Goal: Task Accomplishment & Management: Use online tool/utility

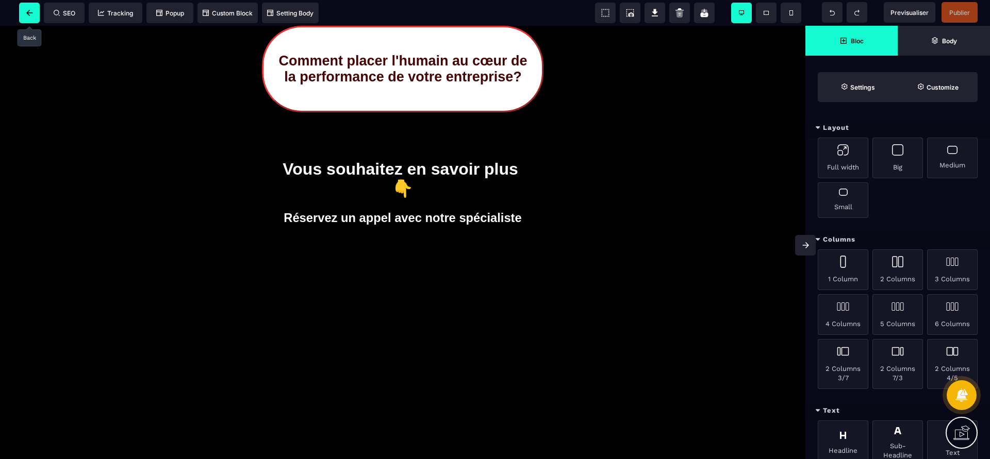
click at [37, 14] on span at bounding box center [29, 13] width 21 height 21
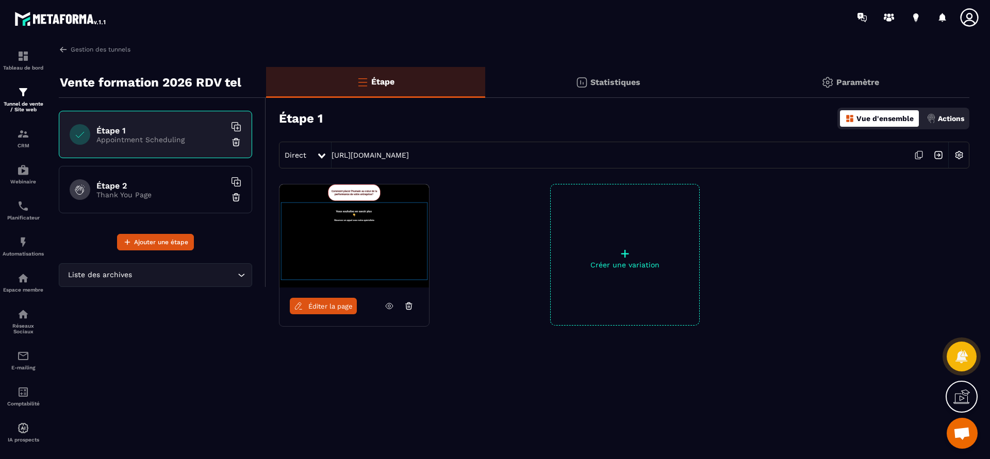
click at [162, 146] on div "Étape 1 Appointment Scheduling" at bounding box center [155, 134] width 193 height 47
click at [239, 125] on icon at bounding box center [238, 128] width 6 height 6
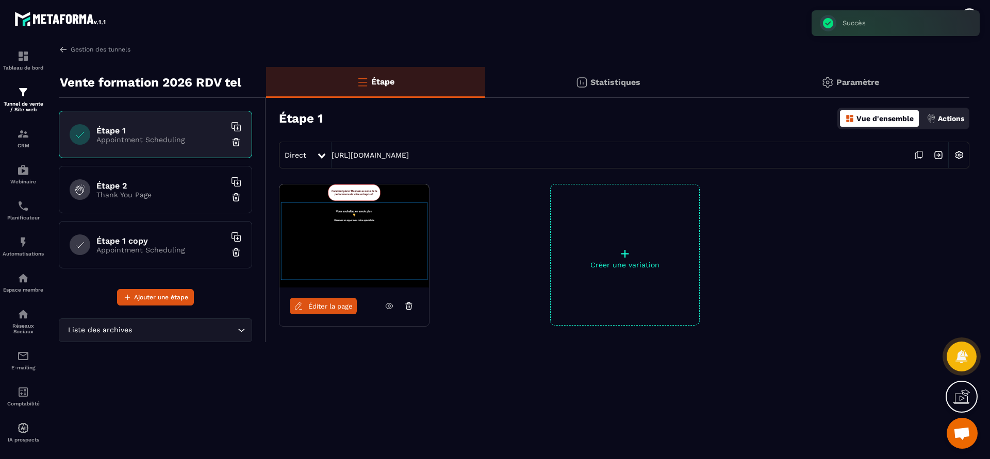
click at [239, 125] on icon at bounding box center [238, 128] width 6 height 6
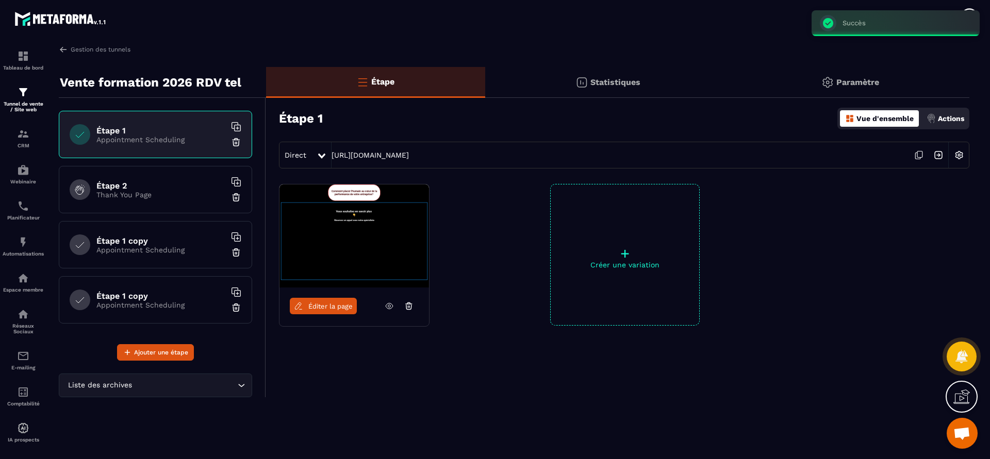
click at [187, 229] on div "Étape 1 copy Appointment Scheduling" at bounding box center [155, 244] width 193 height 47
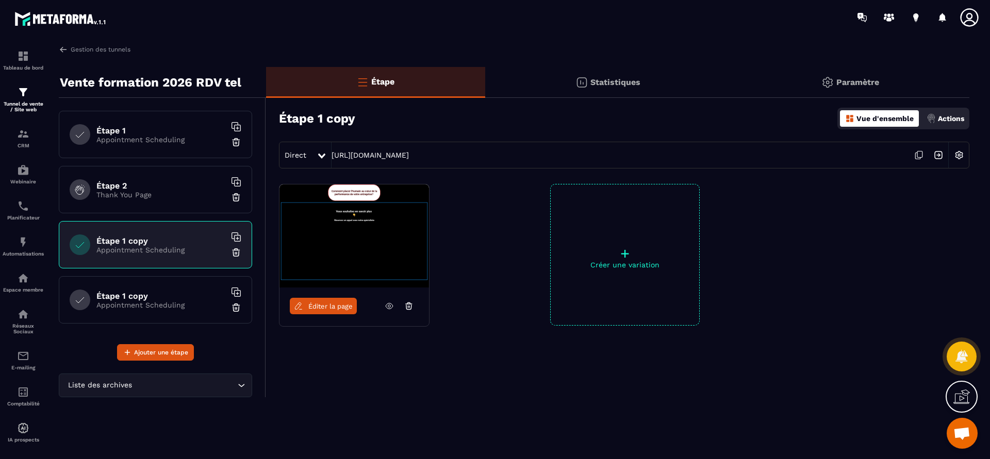
click at [835, 84] on div "Paramètre" at bounding box center [849, 82] width 239 height 31
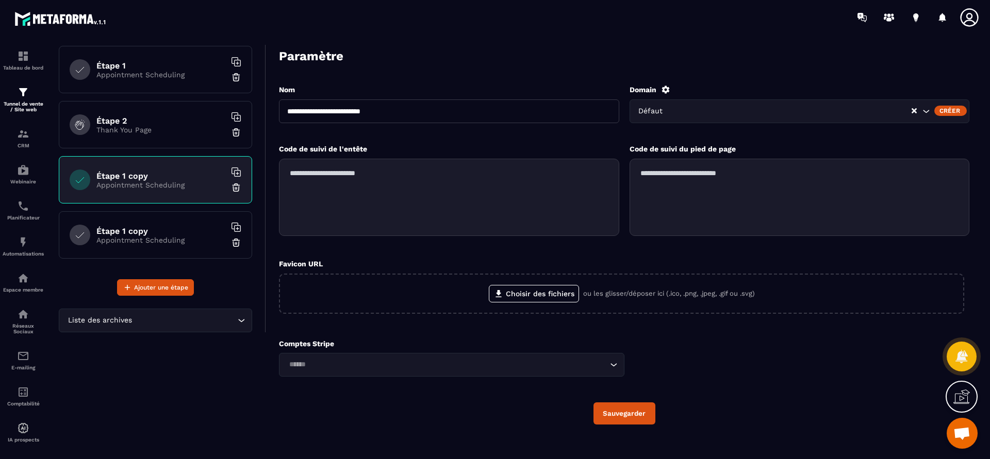
scroll to position [70, 0]
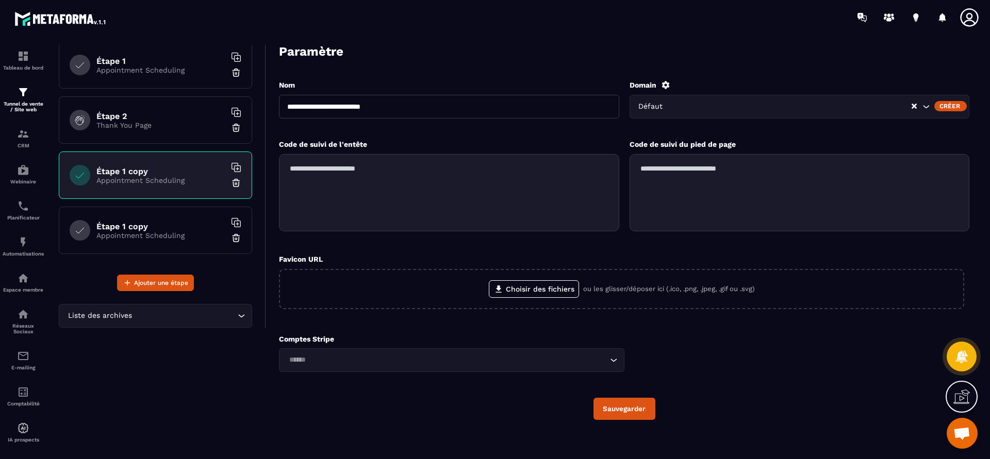
click at [618, 355] on icon "Search for option" at bounding box center [613, 360] width 10 height 10
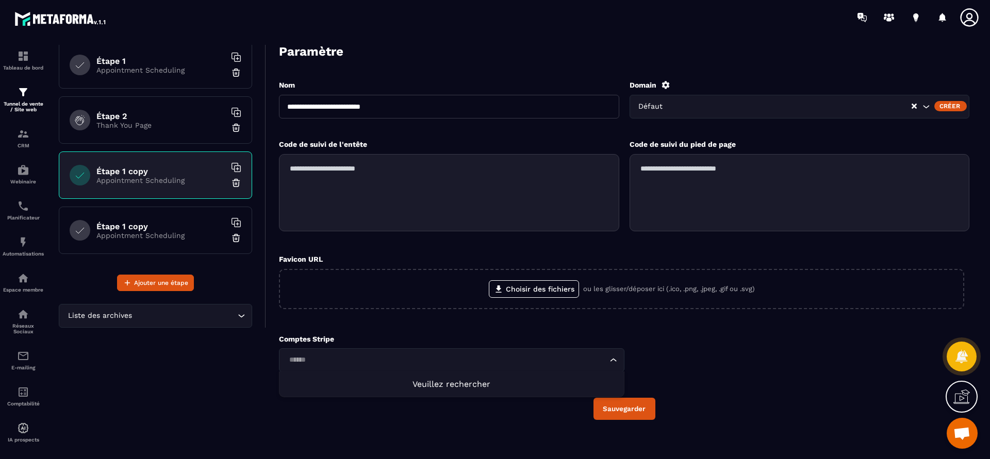
click at [618, 355] on icon "Search for option" at bounding box center [613, 360] width 10 height 10
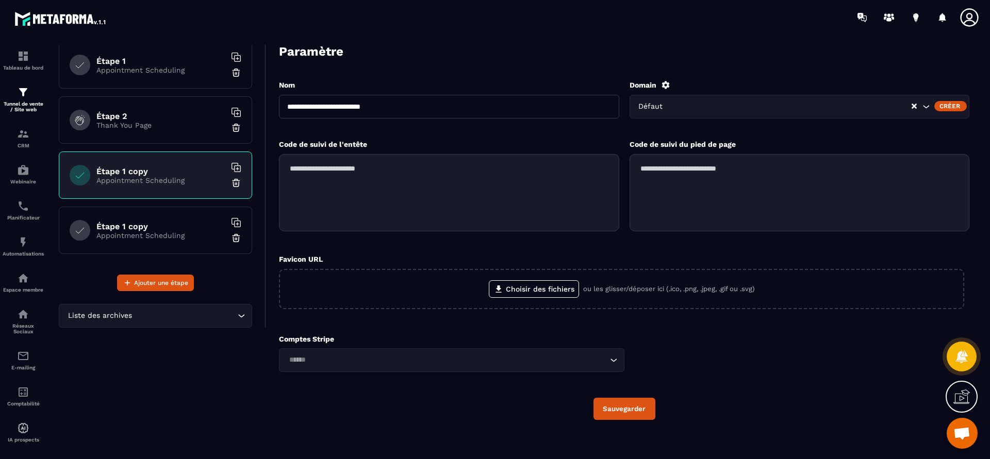
scroll to position [0, 0]
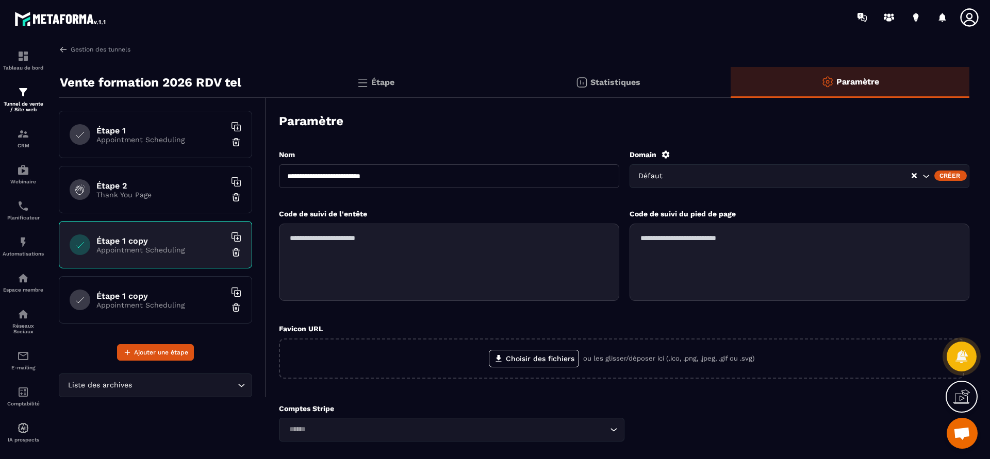
click at [243, 386] on icon "Search for option" at bounding box center [241, 385] width 10 height 10
click at [361, 86] on img at bounding box center [362, 82] width 12 height 12
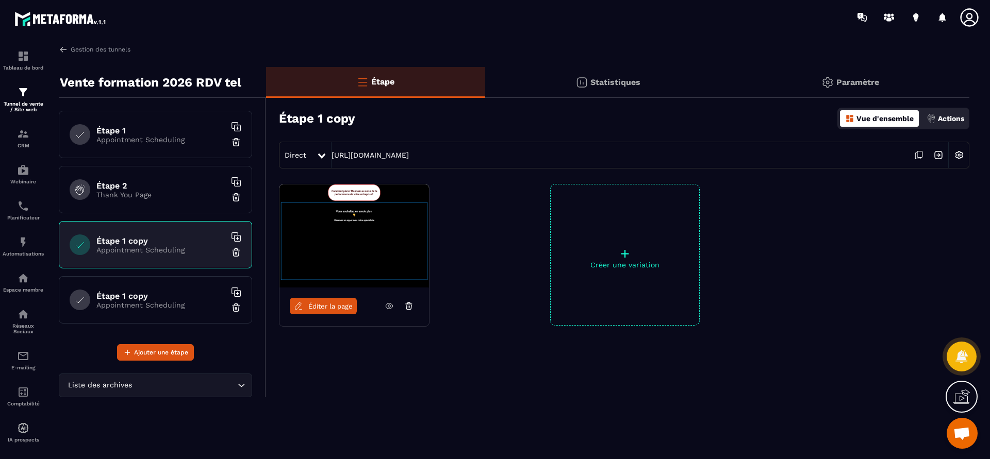
click at [320, 154] on icon at bounding box center [321, 156] width 7 height 5
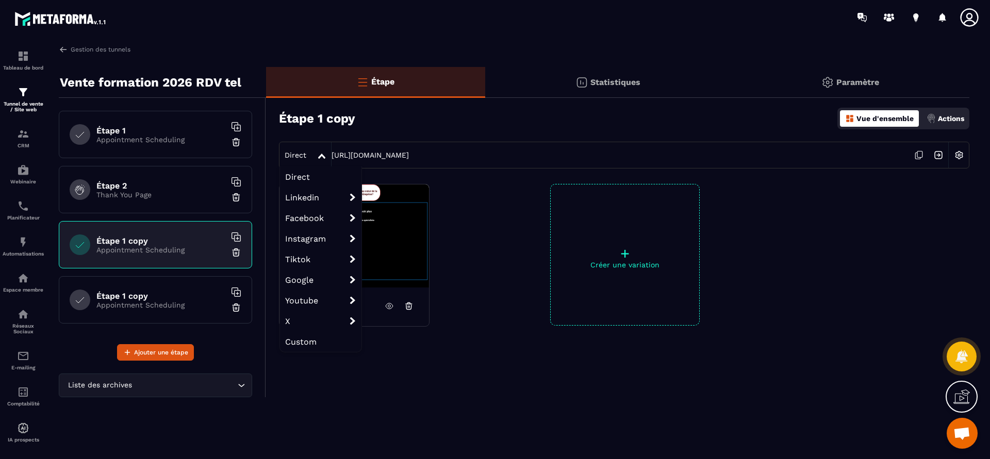
click at [320, 154] on div at bounding box center [323, 155] width 12 height 19
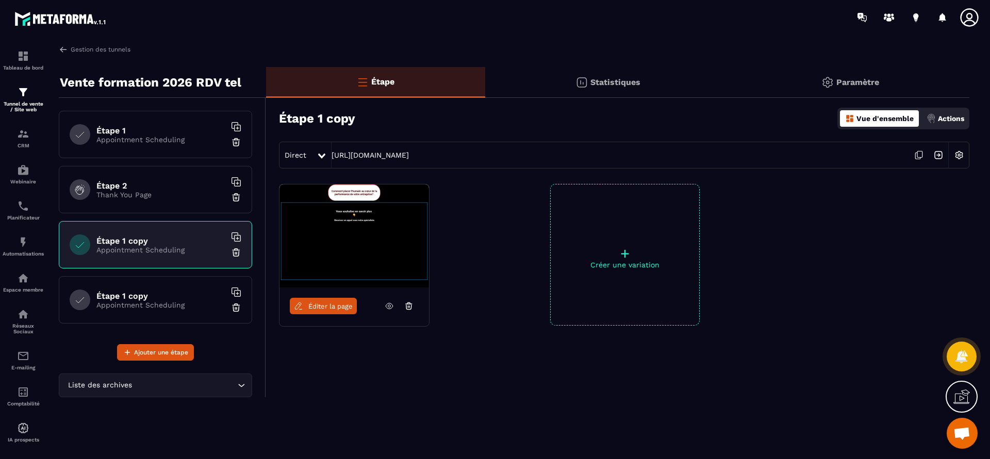
click at [897, 116] on p "Vue d'ensemble" at bounding box center [884, 118] width 57 height 8
click at [942, 115] on p "Actions" at bounding box center [951, 118] width 26 height 8
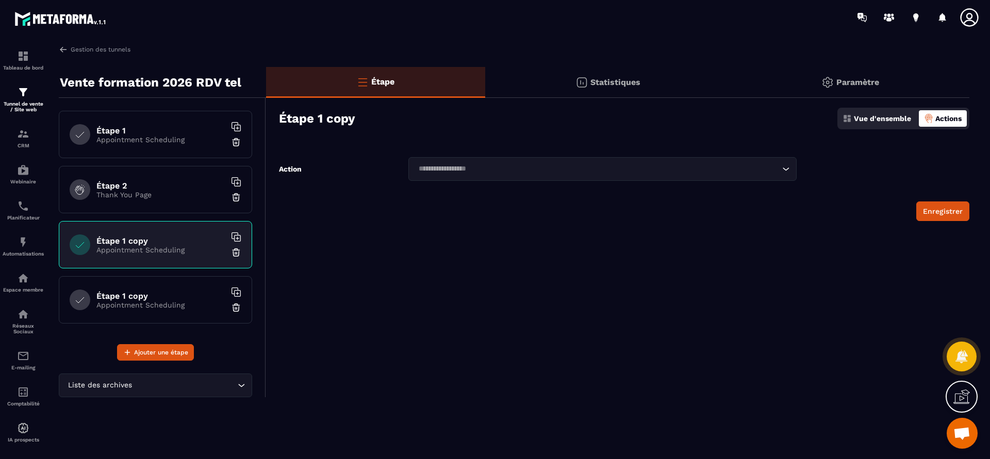
click at [790, 169] on icon "Search for option" at bounding box center [785, 169] width 10 height 10
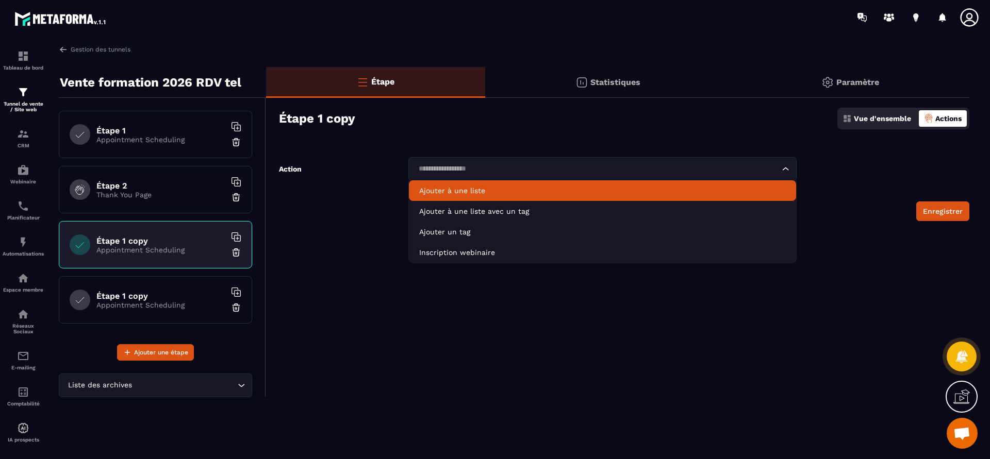
click at [784, 187] on p "Ajouter à une liste" at bounding box center [602, 191] width 367 height 10
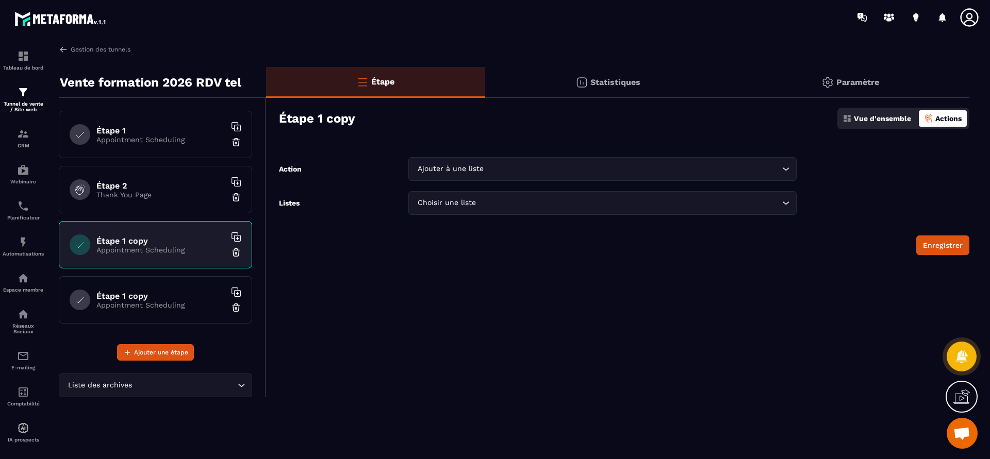
click at [787, 176] on div "Ajouter à une liste Loading..." at bounding box center [602, 169] width 388 height 24
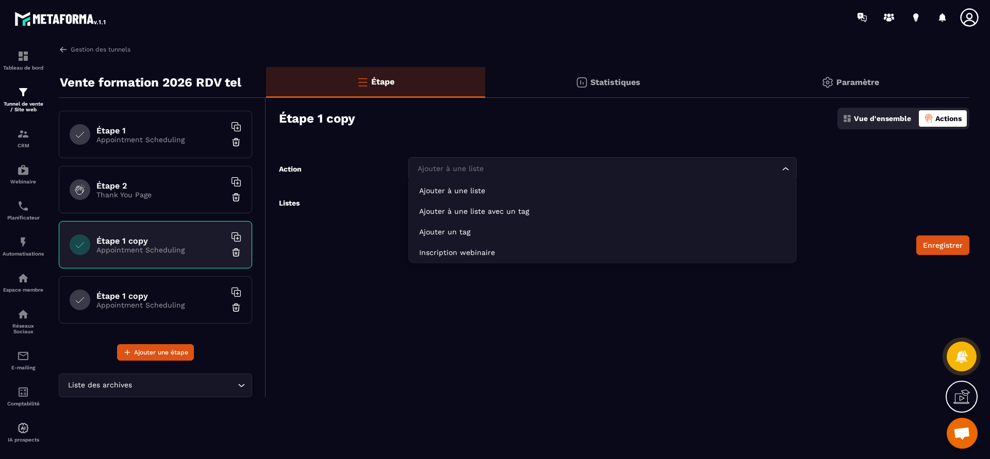
click at [787, 176] on div "Ajouter à une liste Loading..." at bounding box center [602, 169] width 388 height 24
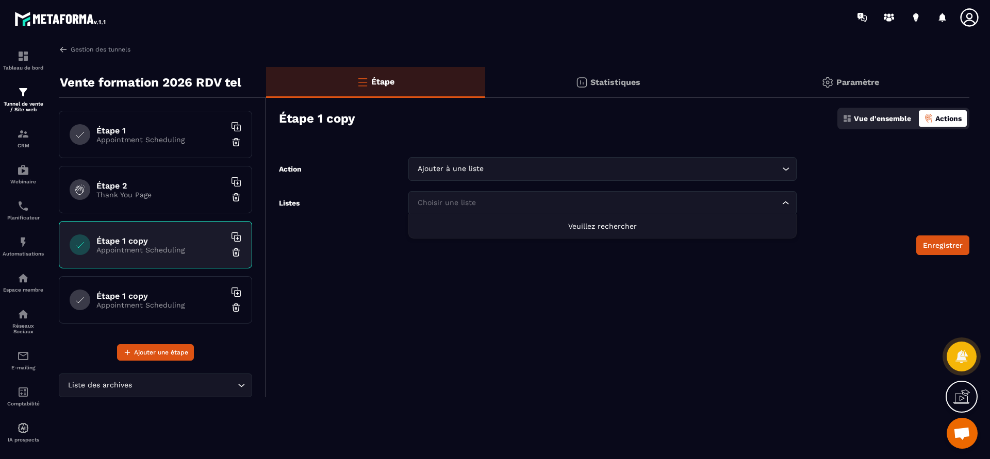
click at [792, 202] on div "Choisir une liste Loading..." at bounding box center [602, 203] width 388 height 24
click at [599, 230] on span "Veuillez rechercher" at bounding box center [602, 226] width 69 height 8
click at [784, 170] on icon "Search for option" at bounding box center [785, 169] width 10 height 10
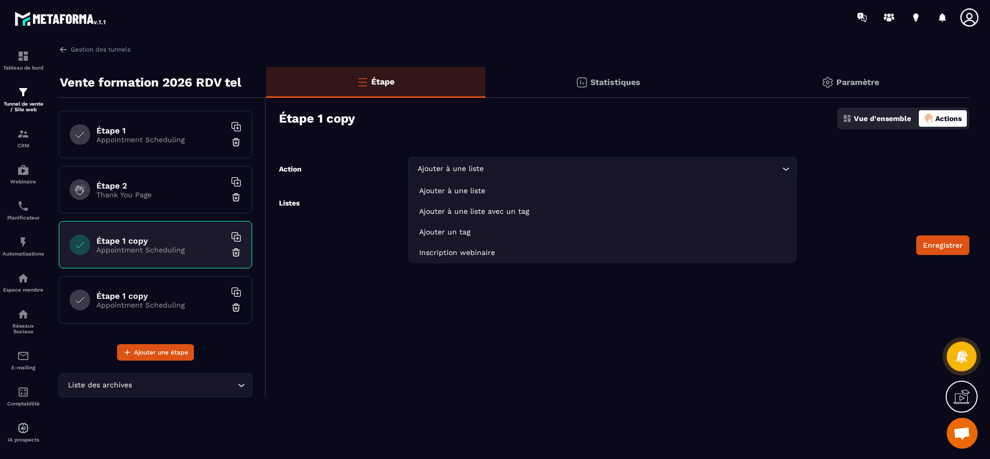
click at [337, 176] on div "Action Ajouter à une liste Loading... Ajouter à une liste Ajouter à une liste a…" at bounding box center [538, 169] width 518 height 24
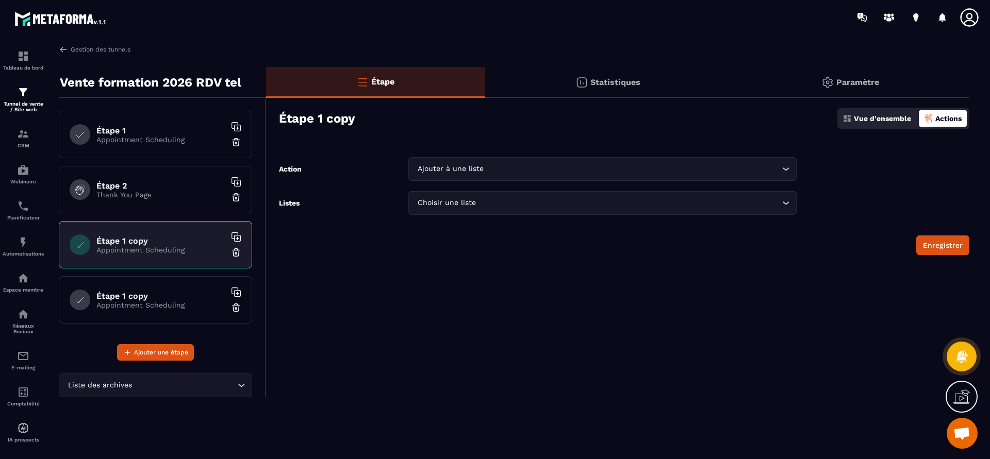
click at [199, 182] on h6 "Étape 2" at bounding box center [160, 186] width 129 height 10
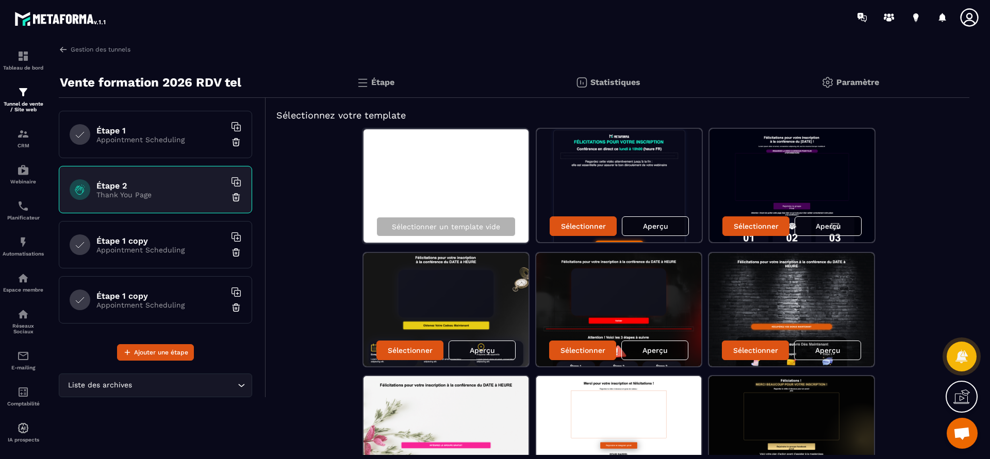
click at [239, 249] on img at bounding box center [236, 252] width 10 height 10
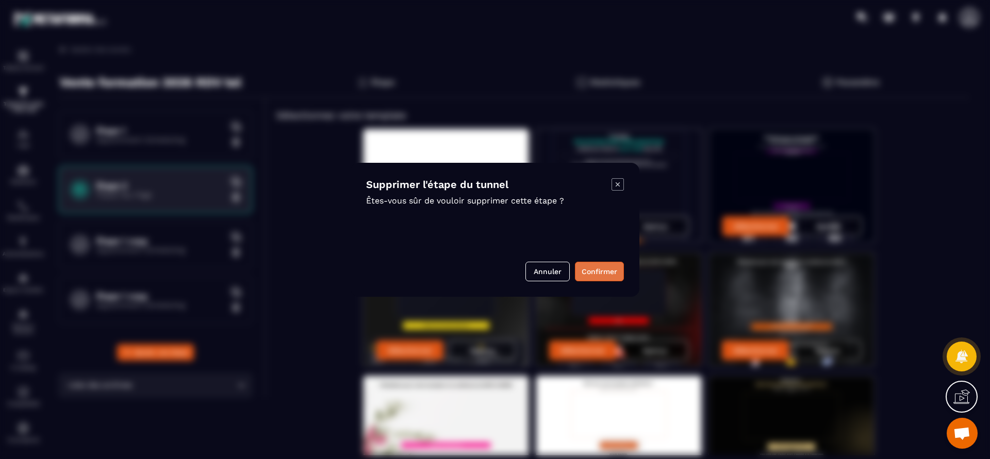
click at [607, 277] on button "Confirmer" at bounding box center [599, 272] width 49 height 20
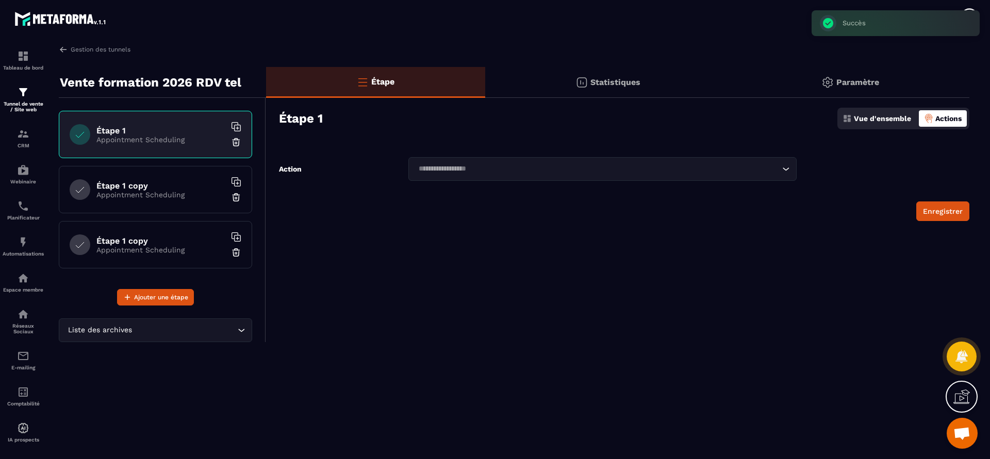
click at [235, 251] on img at bounding box center [236, 252] width 10 height 10
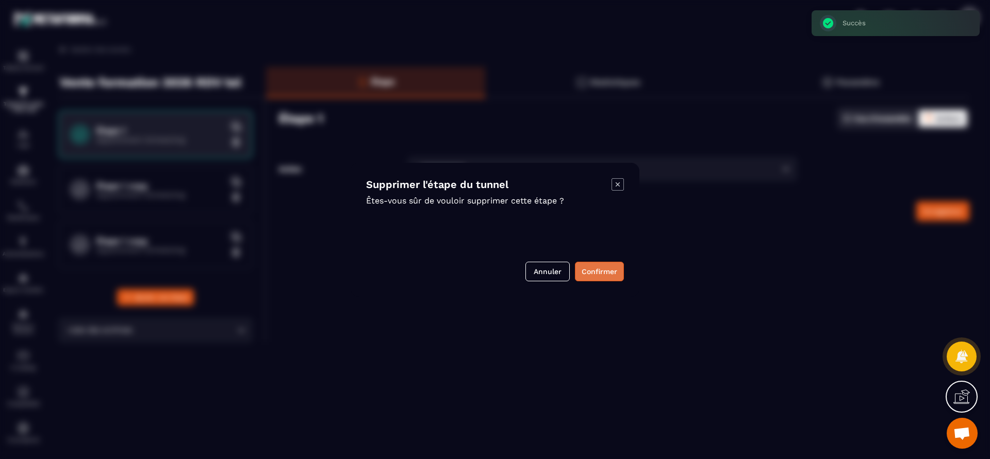
click at [592, 272] on button "Confirmer" at bounding box center [599, 272] width 49 height 20
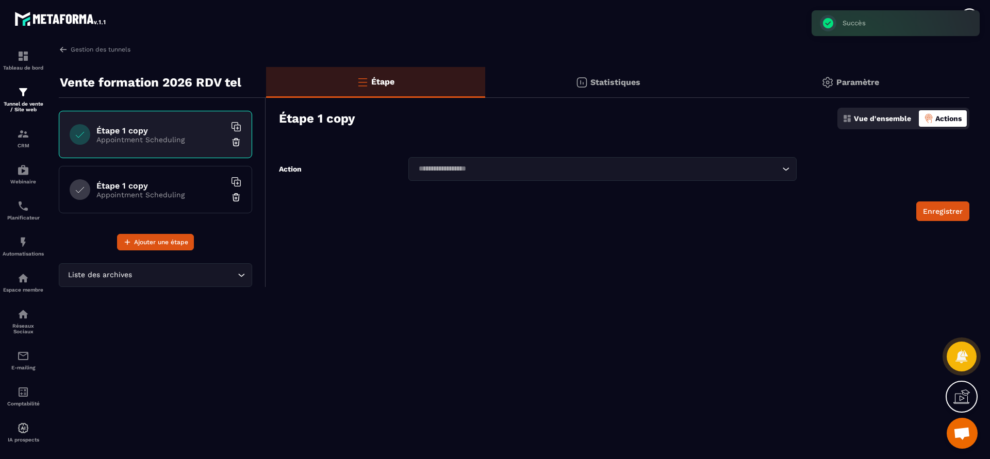
click at [848, 116] on img at bounding box center [846, 118] width 9 height 9
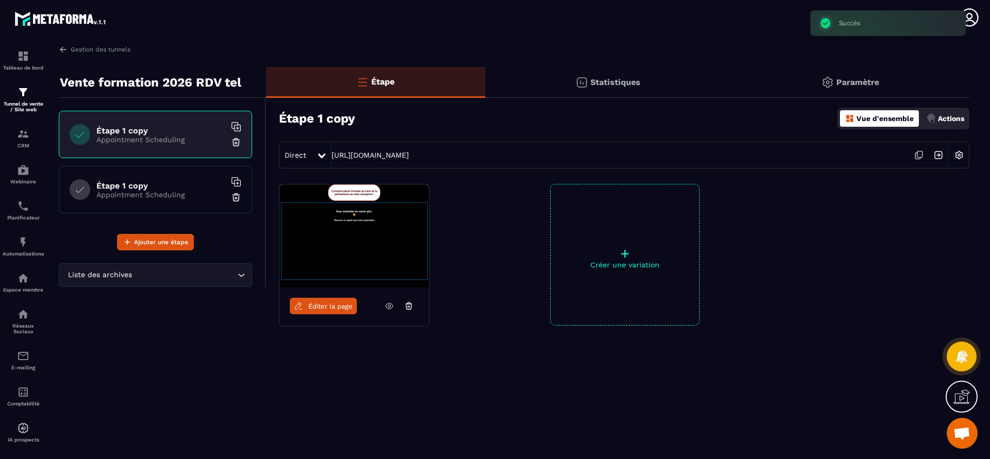
click at [633, 255] on p "+" at bounding box center [625, 253] width 148 height 14
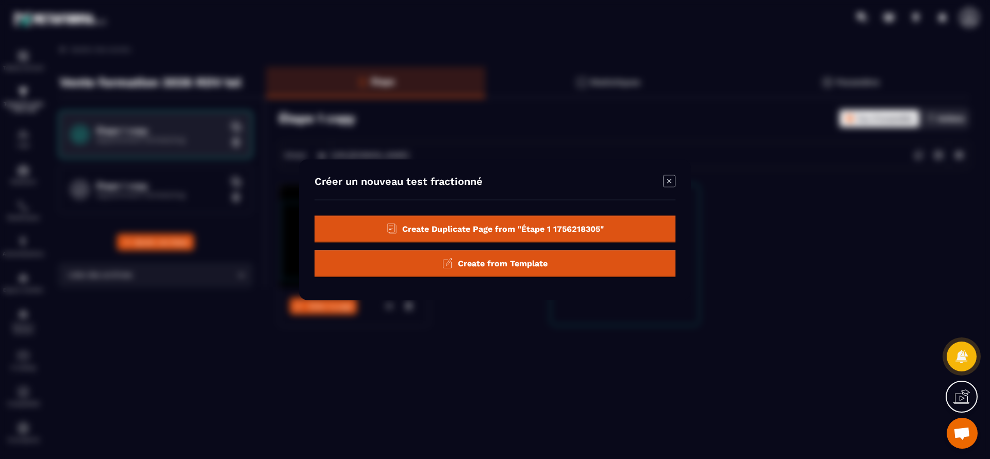
click at [526, 263] on span "Create from Template" at bounding box center [503, 263] width 90 height 10
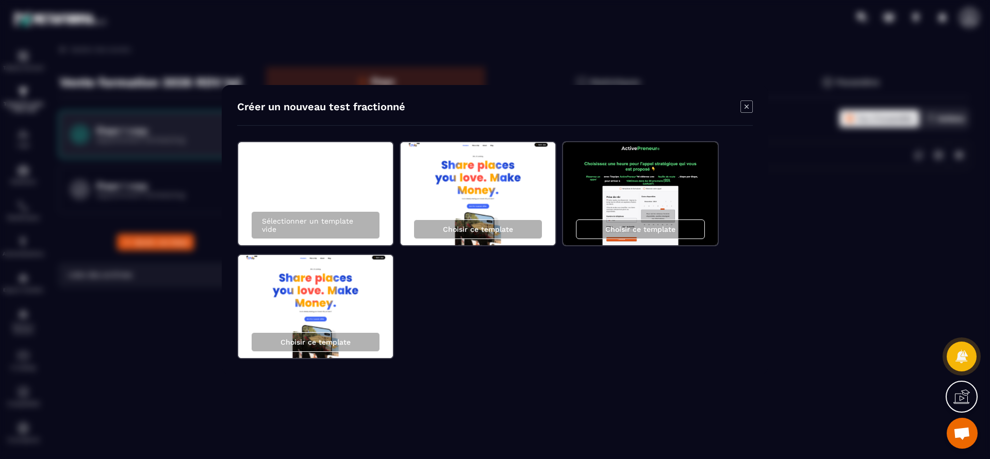
click at [615, 170] on img "Modal window" at bounding box center [640, 193] width 155 height 103
click at [641, 224] on div "Choisir ce template" at bounding box center [640, 230] width 129 height 20
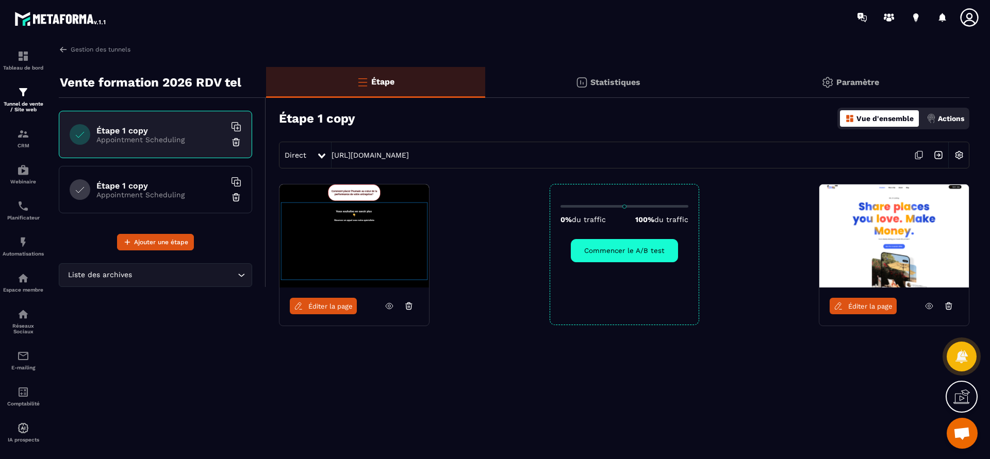
click at [607, 246] on button "Commencer le A/B test" at bounding box center [624, 250] width 107 height 23
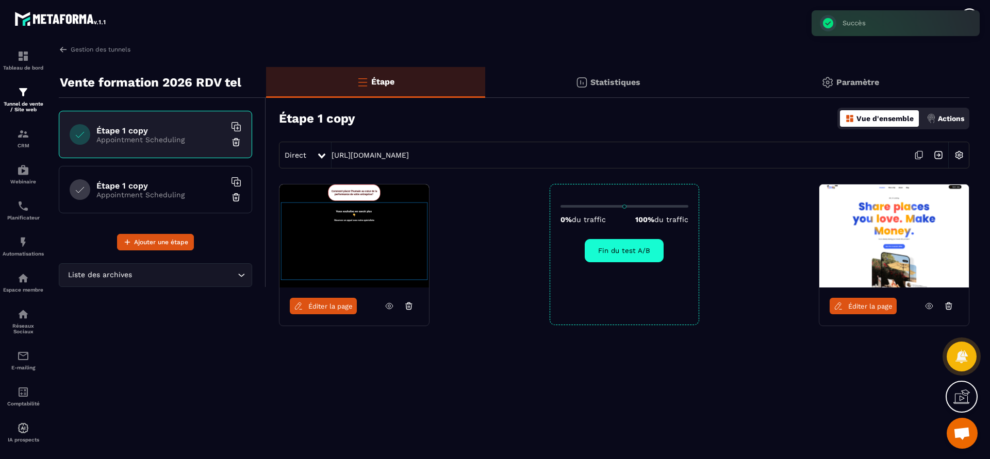
click at [621, 267] on div "0% du traffic 100% du traffic Fin du test A/B" at bounding box center [623, 254] width 149 height 141
click at [627, 205] on div "0% du traffic 100% du traffic Fin du test A/B" at bounding box center [623, 254] width 149 height 141
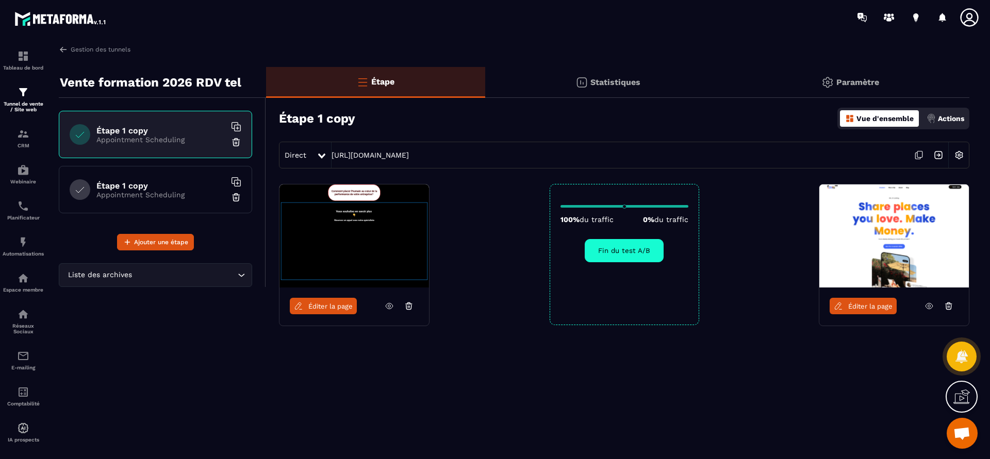
drag, startPoint x: 564, startPoint y: 201, endPoint x: 701, endPoint y: 203, distance: 136.6
type input "***"
click at [688, 205] on input "range" at bounding box center [624, 206] width 128 height 3
drag, startPoint x: 688, startPoint y: 197, endPoint x: 527, endPoint y: 215, distance: 161.8
click at [527, 215] on div "Éditer la page 100% du traffic 0% du traffic Fin du test A/B Éditer la page" at bounding box center [617, 280] width 703 height 193
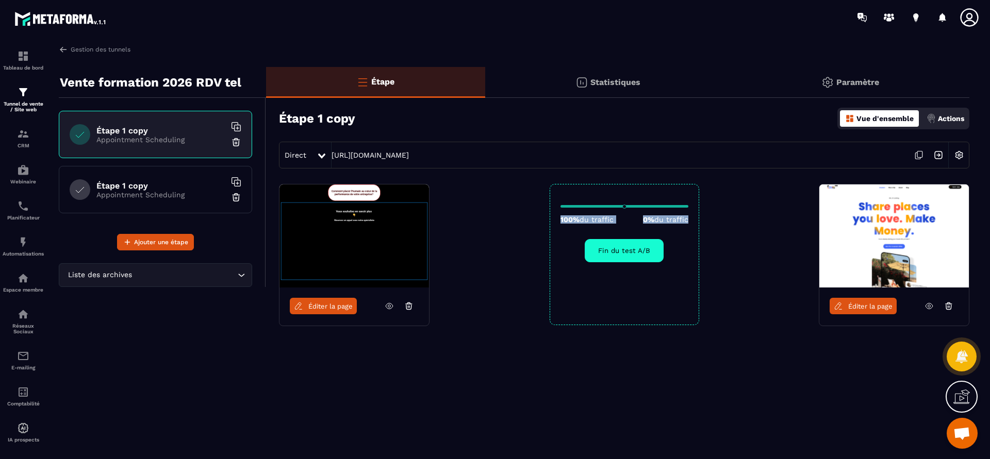
click at [629, 252] on button "Fin du test A/B" at bounding box center [624, 250] width 79 height 23
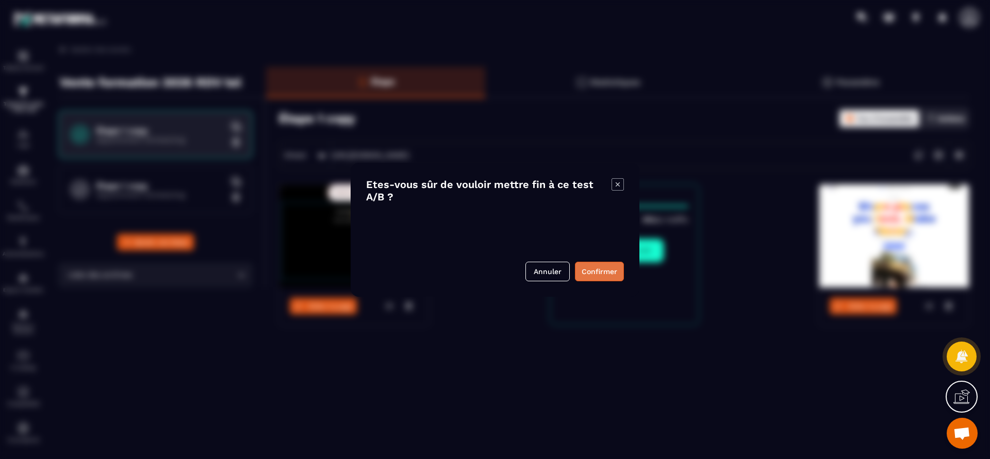
click at [594, 266] on button "Confirmer" at bounding box center [599, 272] width 49 height 20
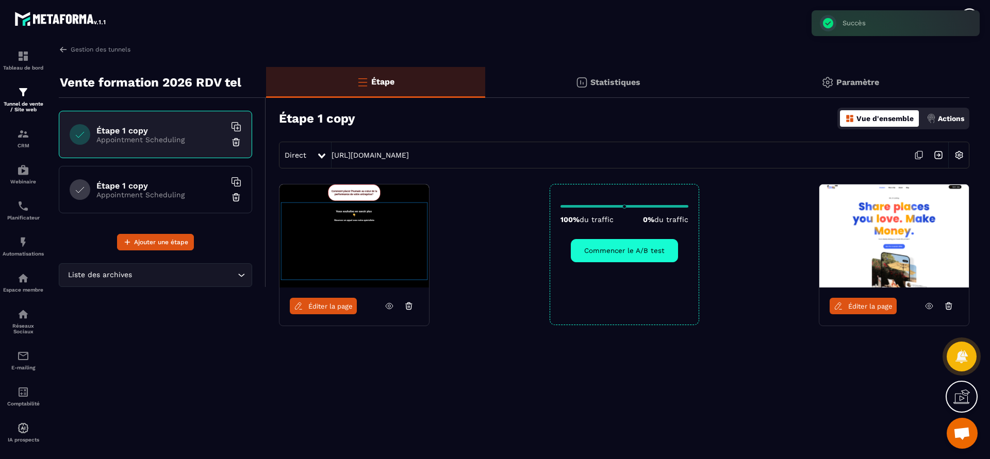
click at [869, 306] on span "Éditer la page" at bounding box center [870, 307] width 44 height 8
